Goal: Communication & Community: Ask a question

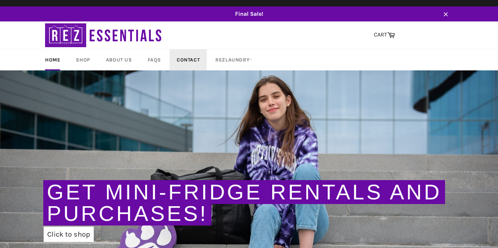
click at [183, 63] on link "Contact" at bounding box center [188, 59] width 37 height 21
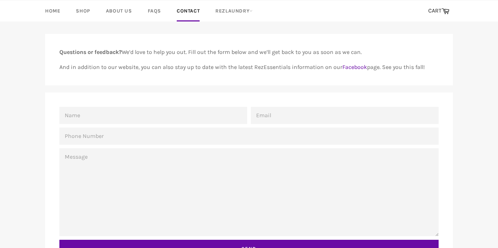
scroll to position [83, 0]
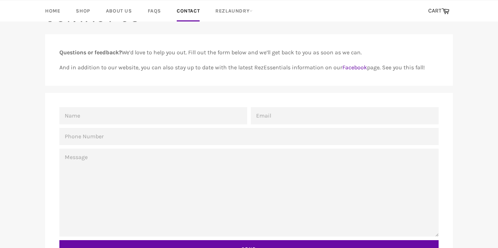
click at [160, 115] on input "Name" at bounding box center [153, 115] width 188 height 17
click at [194, 119] on input "Name" at bounding box center [153, 115] width 188 height 17
type input "Halimah Shittu"
type input "halimashittus@gmail.com"
type input "9203019438"
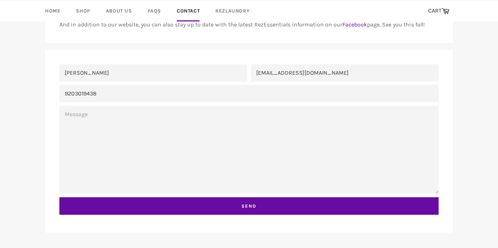
scroll to position [154, 0]
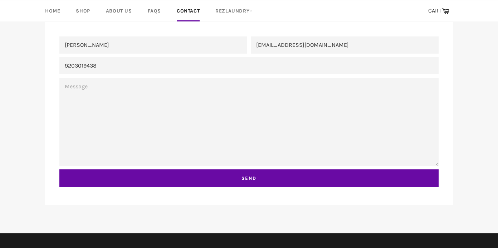
click at [124, 95] on textarea "Message" at bounding box center [249, 122] width 380 height 88
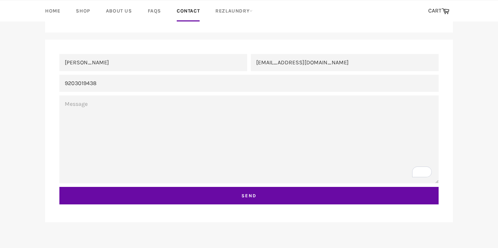
scroll to position [134, 0]
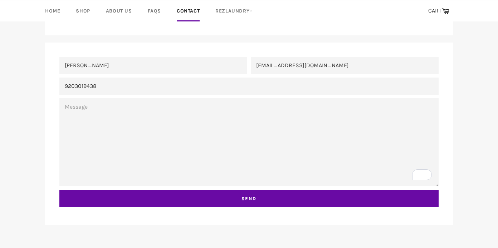
paste textarea "Dear RexEssentials Customer Support, I am writing to request a refund for my re…"
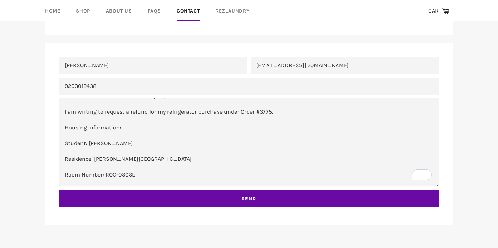
scroll to position [0, 0]
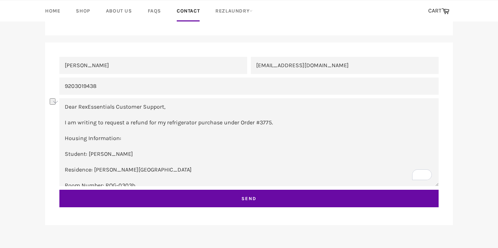
drag, startPoint x: 64, startPoint y: 140, endPoint x: 101, endPoint y: 143, distance: 36.3
click at [101, 143] on textarea "Dear RexEssentials Customer Support, I am writing to request a refund for my re…" at bounding box center [249, 142] width 380 height 88
click at [95, 143] on textarea "Dear RexEssentials Customer Support, I am writing to request a refund for my re…" at bounding box center [249, 142] width 380 height 88
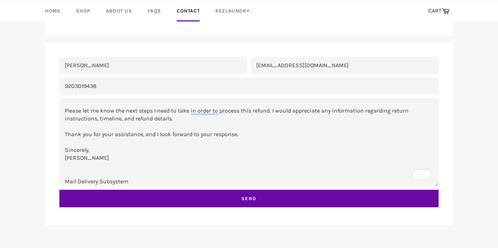
scroll to position [95, 0]
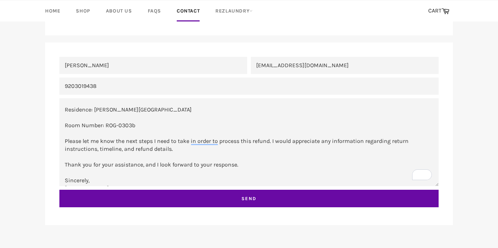
drag, startPoint x: 65, startPoint y: 139, endPoint x: 139, endPoint y: 135, distance: 73.5
click at [139, 135] on textarea "Dear RexEssentials Customer Support, I am writing to request a refund for my re…" at bounding box center [249, 142] width 380 height 88
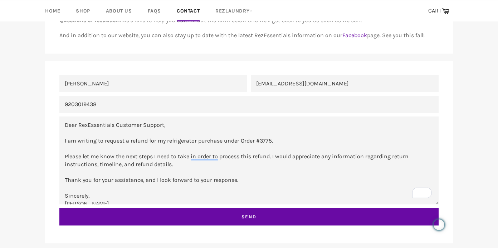
click at [276, 139] on textarea "Dear RexEssentials Customer Support, I am writing to request a refund for my re…" at bounding box center [249, 161] width 380 height 88
click at [64, 155] on textarea "Dear RexEssentials Customer Support, I am writing to request a refund for my re…" at bounding box center [249, 161] width 380 height 88
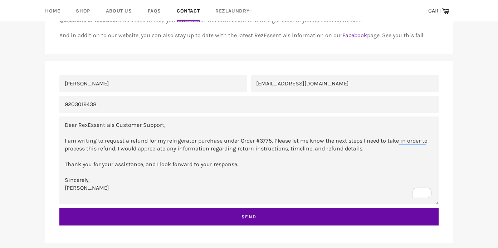
click at [65, 165] on textarea "Dear RexEssentials Customer Support, I am writing to request a refund for my re…" at bounding box center [249, 161] width 380 height 88
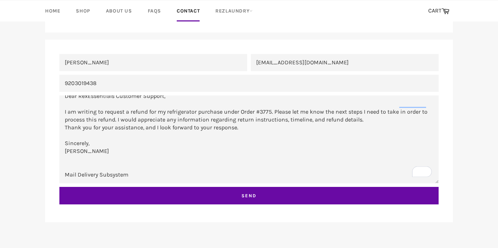
drag, startPoint x: 136, startPoint y: 167, endPoint x: 65, endPoint y: 166, distance: 71.3
click at [65, 166] on textarea "Dear RexEssentials Customer Support, I am writing to request a refund for my re…" at bounding box center [249, 140] width 380 height 88
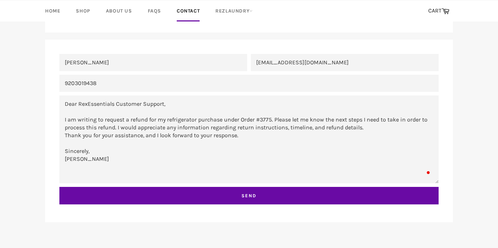
paste textarea "Housing Information: Student: Halimah Shittu Residence: Rogers House Room Numbe…"
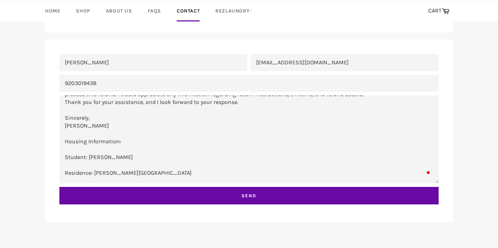
click at [64, 155] on textarea "Dear RexEssentials Customer Support, I am writing to request a refund for my re…" at bounding box center [249, 140] width 380 height 88
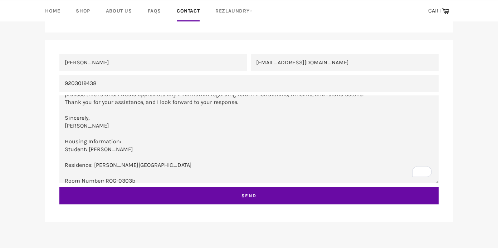
click at [64, 165] on textarea "Dear RexEssentials Customer Support, I am writing to request a refund for my re…" at bounding box center [249, 140] width 380 height 88
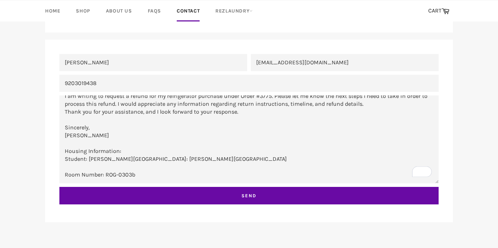
click at [65, 175] on textarea "Dear RexEssentials Customer Support, I am writing to request a refund for my re…" at bounding box center [249, 140] width 380 height 88
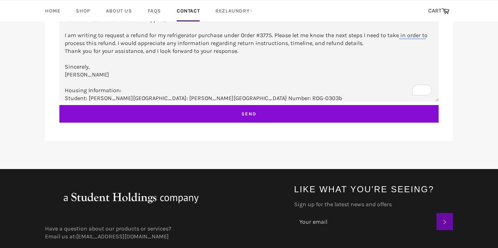
type textarea "Dear RexEssentials Customer Support, I am writing to request a refund for my re…"
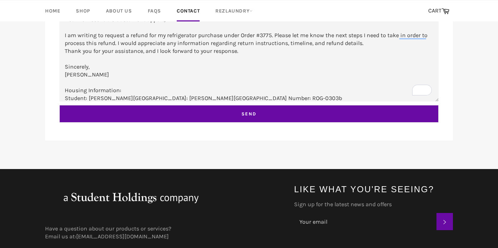
click at [181, 117] on input "Send" at bounding box center [249, 114] width 380 height 18
click at [209, 113] on input "Send" at bounding box center [249, 114] width 380 height 18
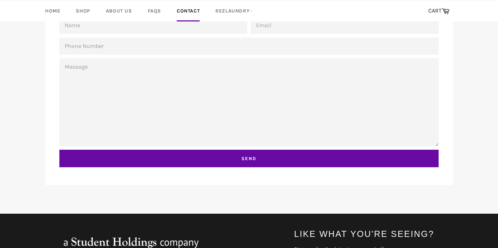
scroll to position [262, 0]
